Goal: Find specific page/section: Find specific page/section

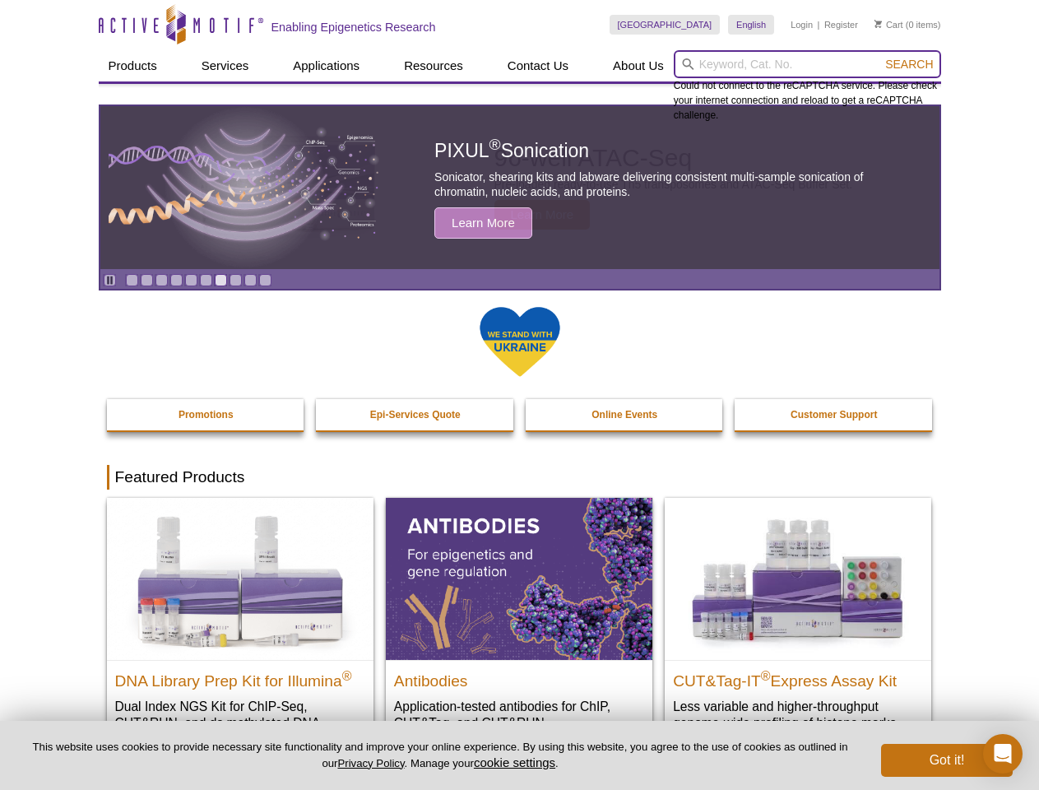
click at [807, 64] on input "search" at bounding box center [807, 64] width 267 height 28
click at [909, 64] on span "Search" at bounding box center [909, 64] width 48 height 13
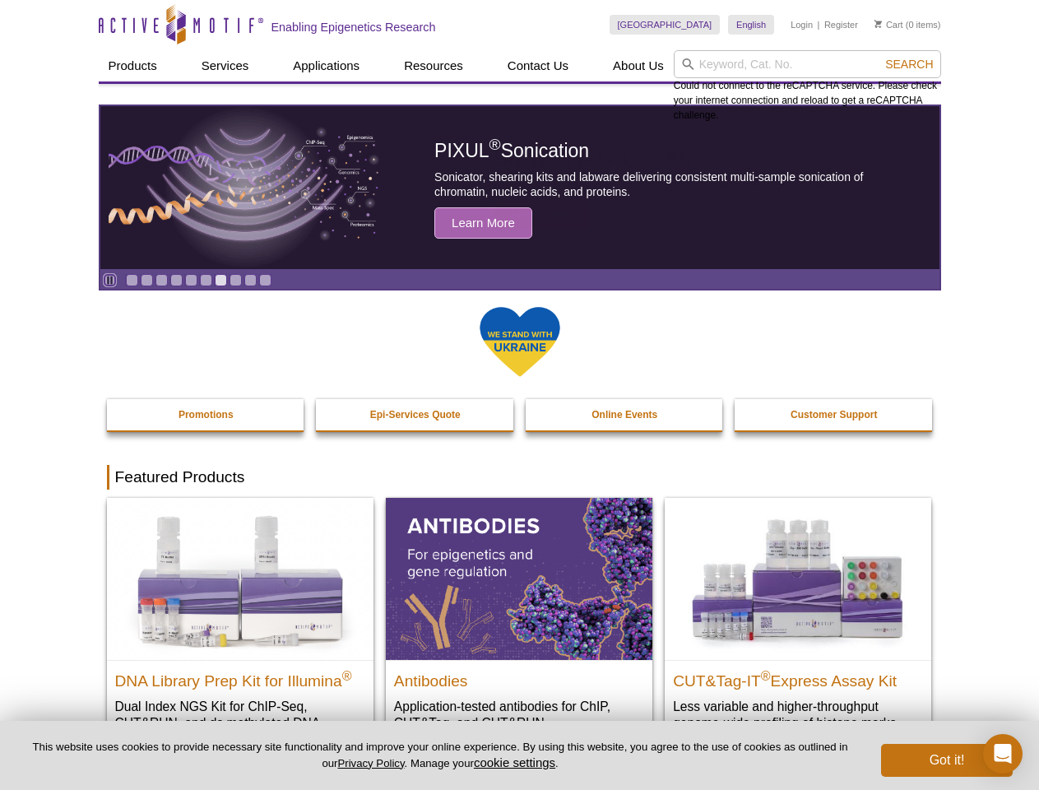
click at [109, 280] on icon "Pause" at bounding box center [109, 280] width 11 height 11
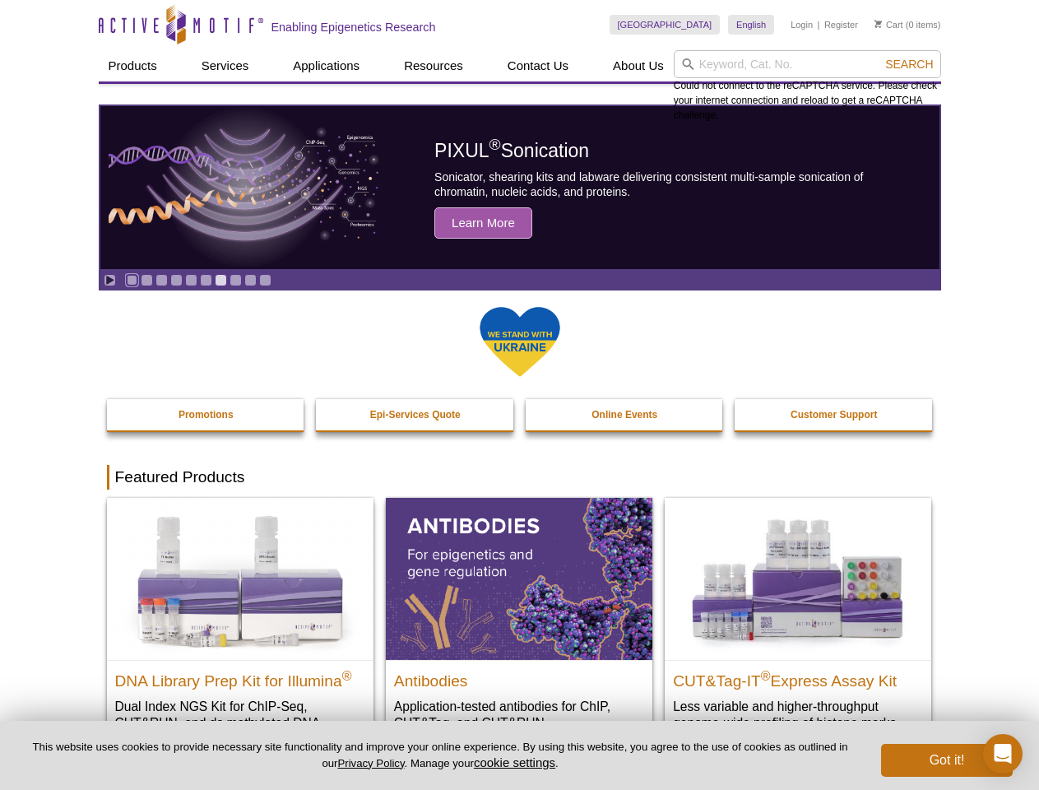
click at [132, 280] on link "Go to slide 1" at bounding box center [132, 280] width 12 height 12
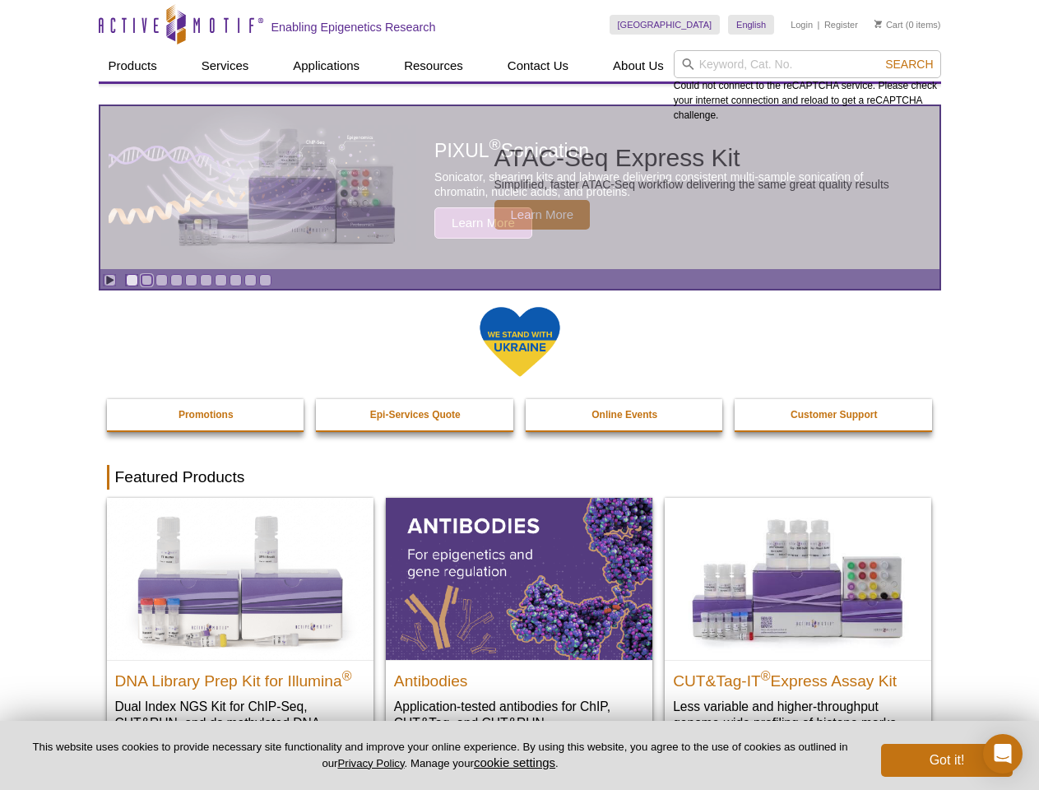
click at [146, 280] on link "Go to slide 2" at bounding box center [147, 280] width 12 height 12
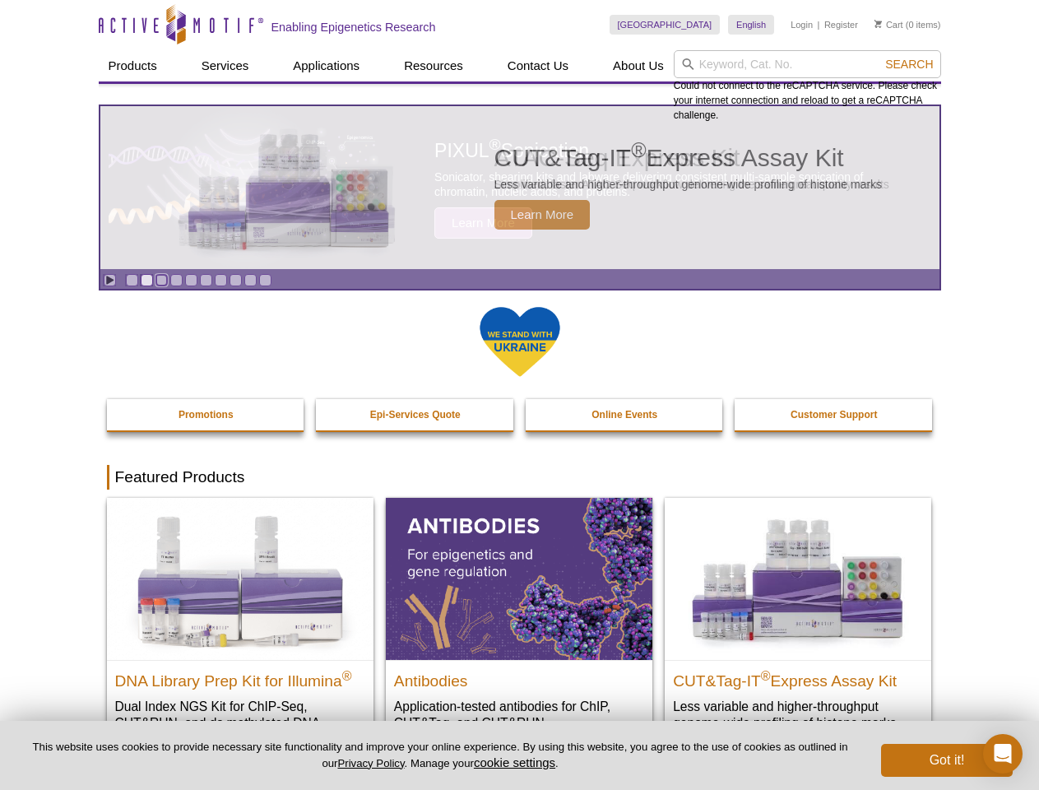
click at [161, 280] on link "Go to slide 3" at bounding box center [162, 280] width 12 height 12
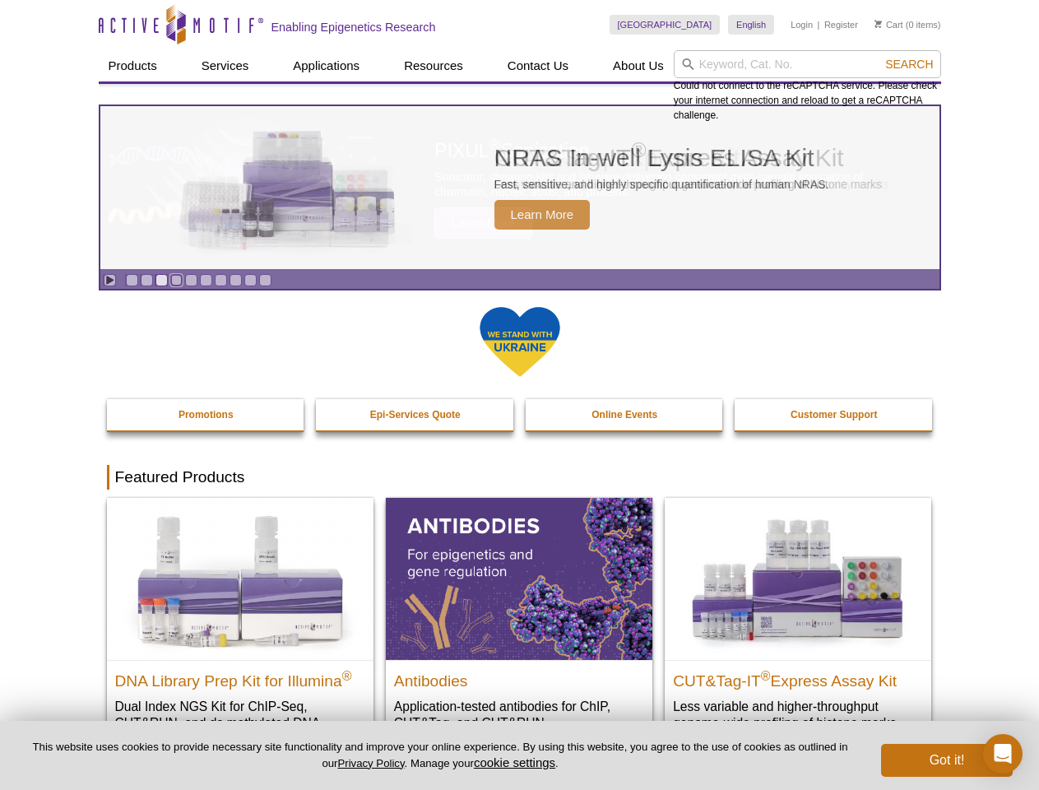
click at [176, 280] on link "Go to slide 4" at bounding box center [176, 280] width 12 height 12
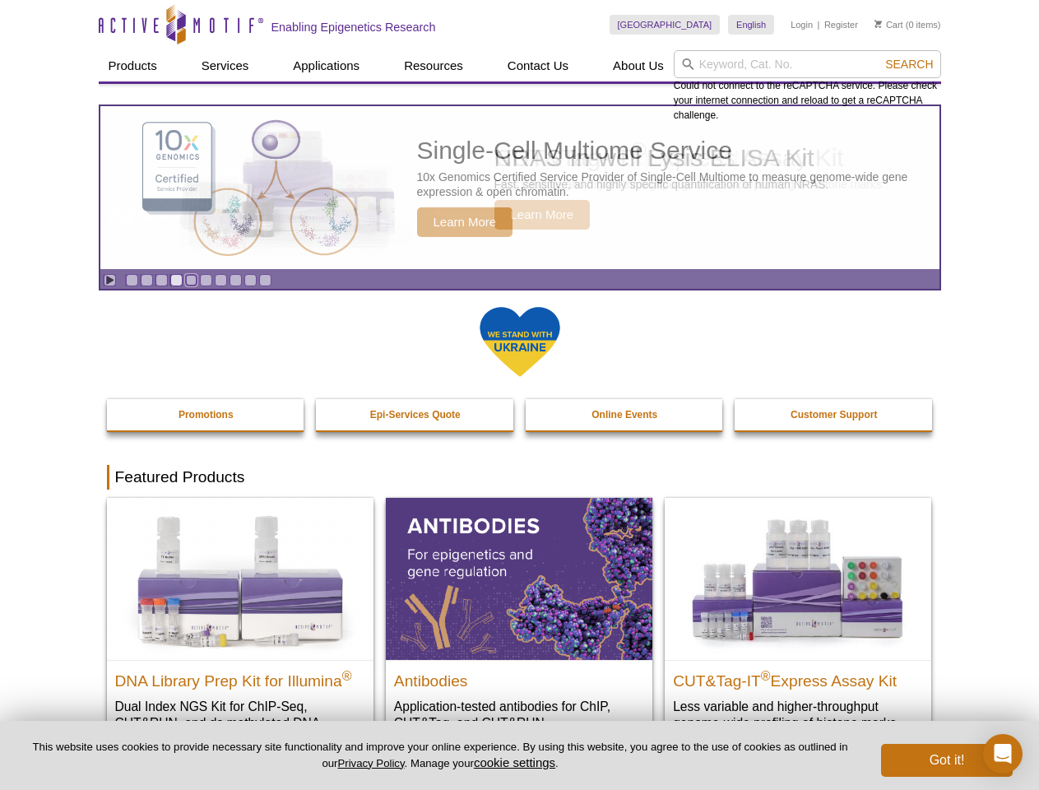
click at [191, 280] on link "Go to slide 5" at bounding box center [191, 280] width 12 height 12
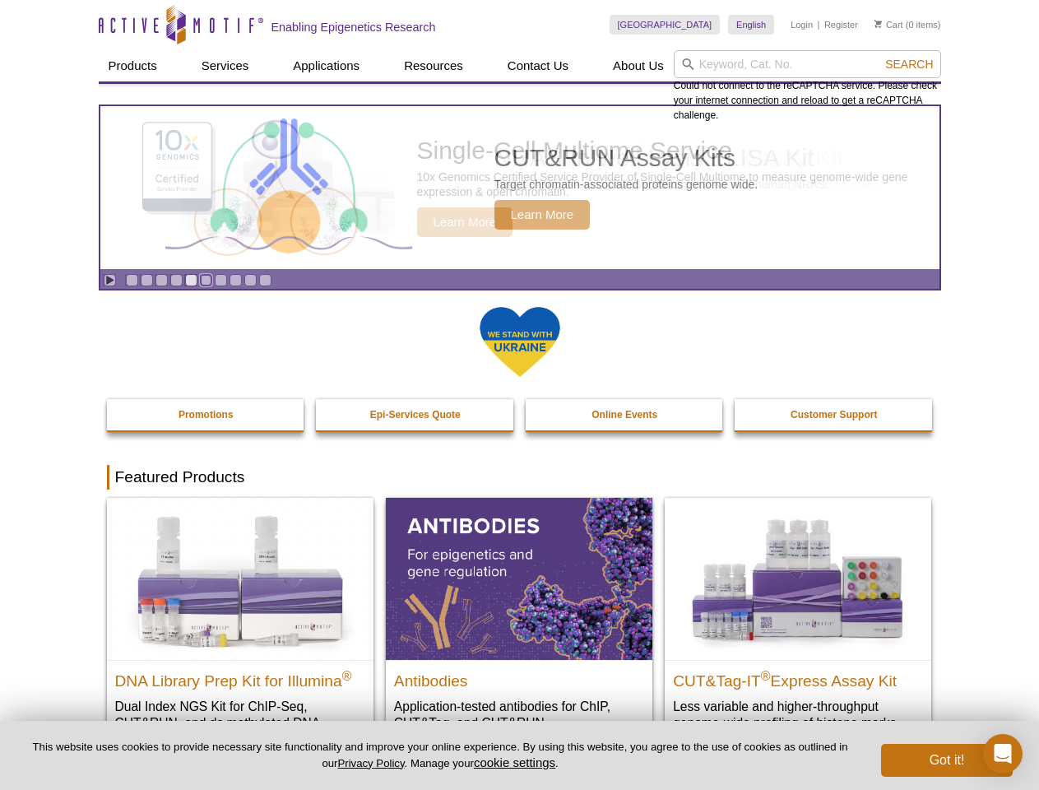
click at [206, 280] on link "Go to slide 6" at bounding box center [206, 280] width 12 height 12
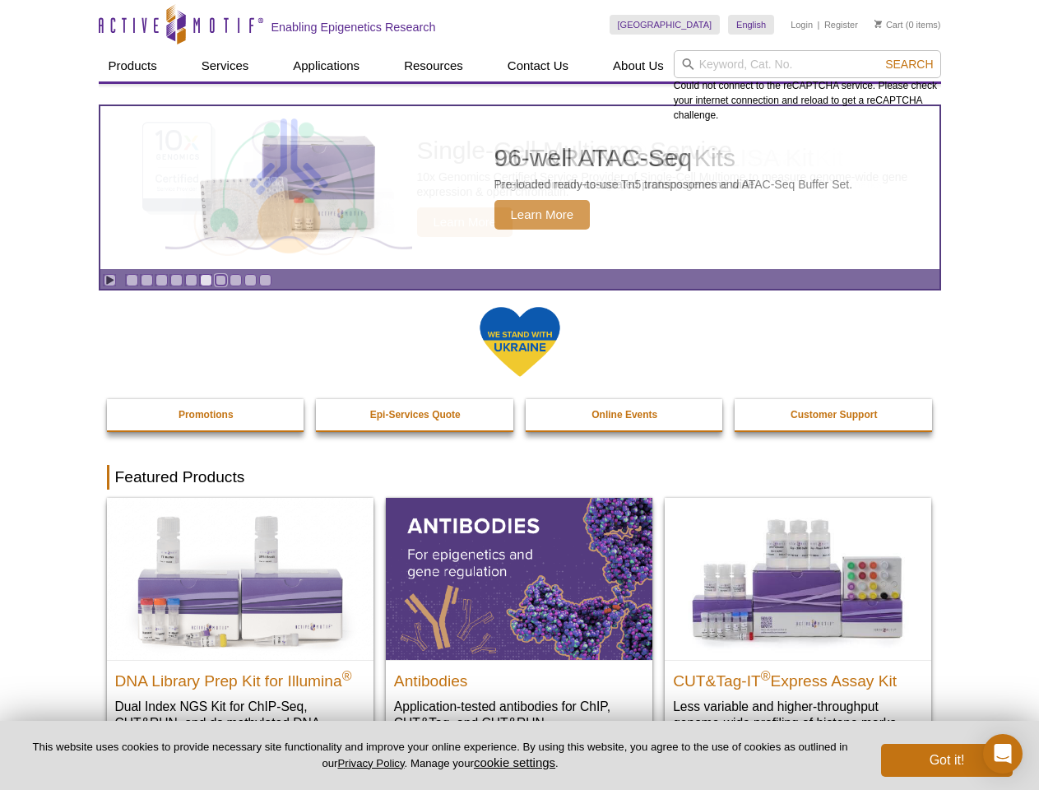
click at [221, 280] on link "Go to slide 7" at bounding box center [221, 280] width 12 height 12
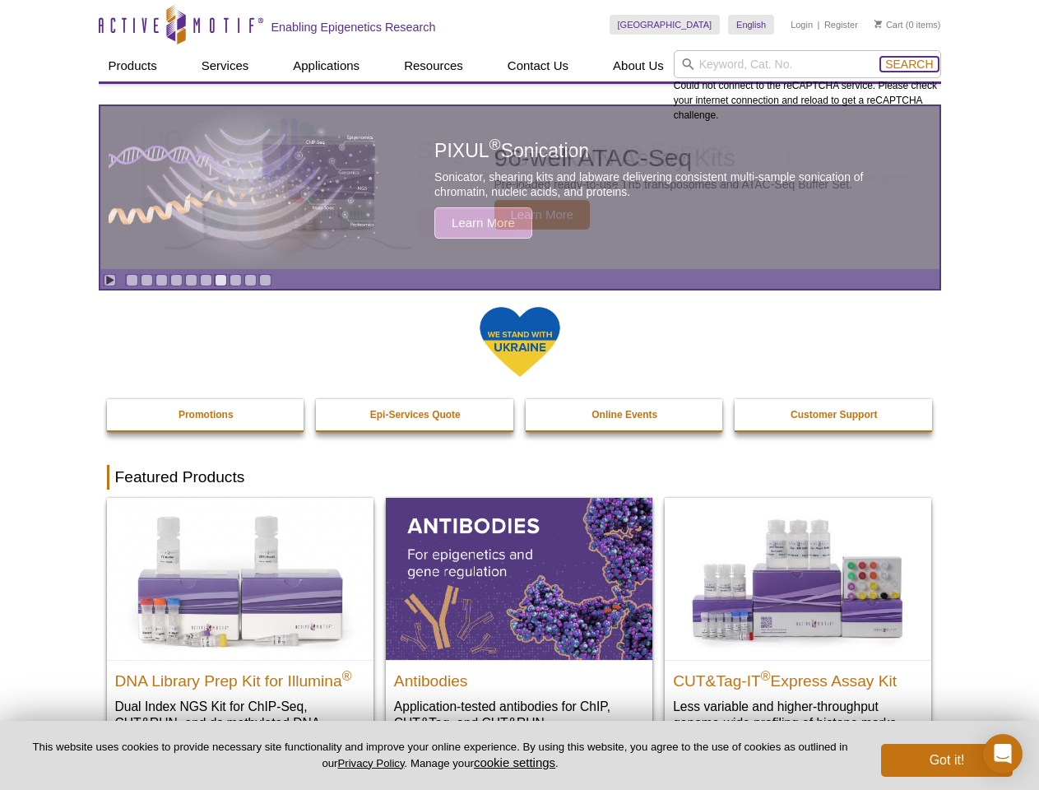
click at [909, 64] on span "Search" at bounding box center [909, 64] width 48 height 13
